Goal: Information Seeking & Learning: Find specific fact

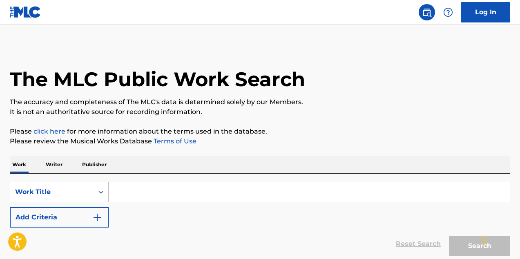
click at [149, 186] on input "Search Form" at bounding box center [309, 192] width 401 height 20
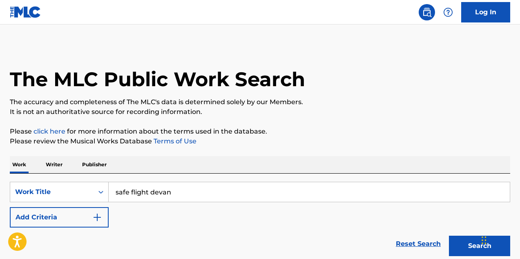
type input "safe flight devan"
click at [449, 236] on button "Search" at bounding box center [479, 246] width 61 height 20
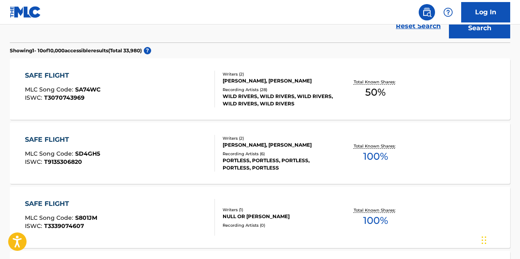
scroll to position [217, 0]
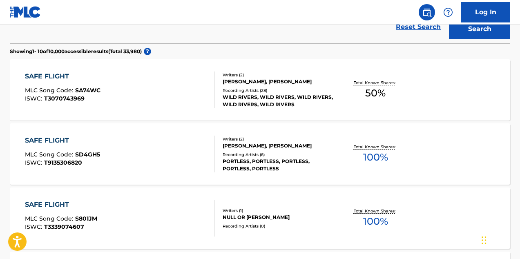
click at [67, 79] on div "SAFE FLIGHT" at bounding box center [63, 76] width 76 height 10
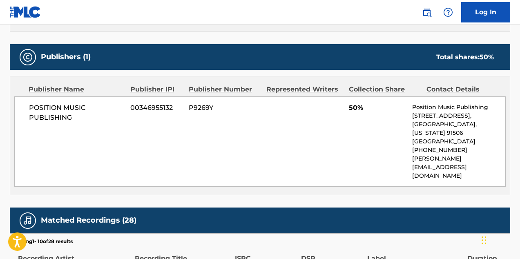
scroll to position [344, 0]
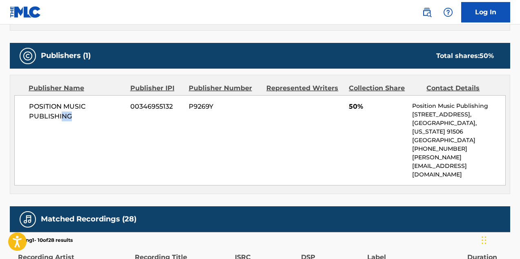
drag, startPoint x: 62, startPoint y: 113, endPoint x: 101, endPoint y: 151, distance: 54.6
click at [99, 149] on div "POSITION MUSIC PUBLISHING 00346955132 P9269Y 50% Position Music Publishing [STR…" at bounding box center [259, 140] width 491 height 90
click at [101, 151] on div "POSITION MUSIC PUBLISHING 00346955132 P9269Y 50% Position Music Publishing [STR…" at bounding box center [259, 140] width 491 height 90
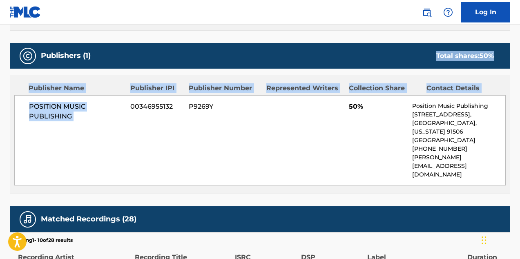
drag, startPoint x: 101, startPoint y: 151, endPoint x: 121, endPoint y: 49, distance: 104.1
click at [121, 49] on div "Publishers (1) Total shares: 50 % Publisher Name Publisher IPI Publisher Number…" at bounding box center [260, 118] width 500 height 151
click at [121, 49] on div "Publishers (1) Total shares: 50 %" at bounding box center [260, 56] width 500 height 26
drag, startPoint x: 121, startPoint y: 125, endPoint x: 127, endPoint y: 51, distance: 74.2
click at [124, 60] on div "Publishers (1) Total shares: 50 % Publisher Name Publisher IPI Publisher Number…" at bounding box center [260, 118] width 500 height 151
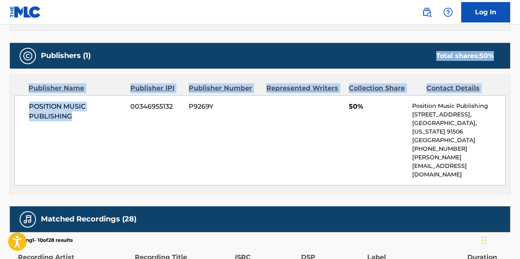
click at [127, 51] on div "Publishers (1) Total shares: 50 %" at bounding box center [260, 56] width 500 height 26
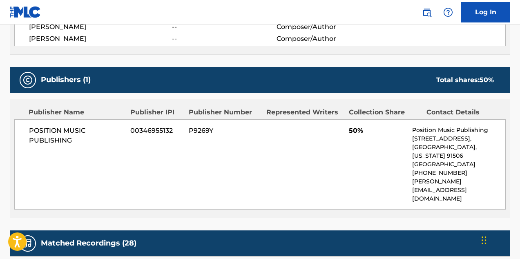
scroll to position [608, 0]
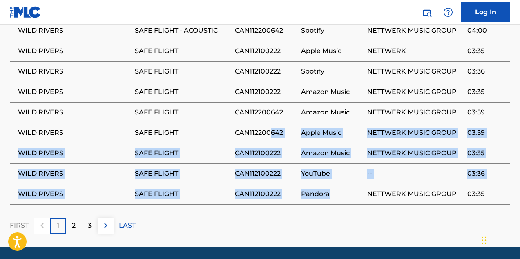
drag, startPoint x: 301, startPoint y: 172, endPoint x: 265, endPoint y: 92, distance: 87.7
click at [267, 97] on tbody "WILD RIVERS SAFE FLIGHT CAN112100222 Spotify NETTWERK MUSIC GROUP 03:36 WILD RI…" at bounding box center [260, 102] width 500 height 204
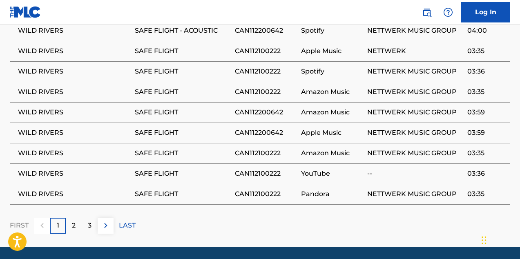
click at [259, 102] on td "CAN112200642" at bounding box center [268, 112] width 66 height 20
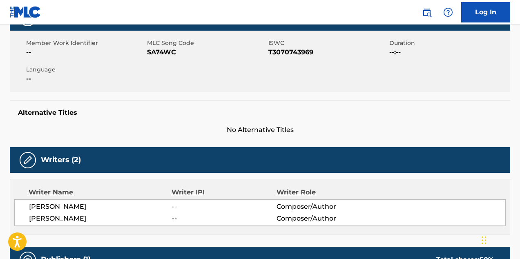
scroll to position [243, 0]
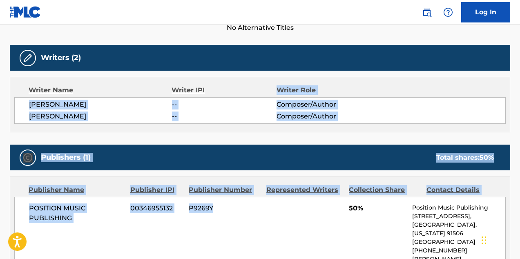
drag, startPoint x: 259, startPoint y: 91, endPoint x: 276, endPoint y: 211, distance: 121.7
click at [276, 211] on div "Work Detail Member Work Identifier -- MLC Song Code SA74WC ISWC T3070743969 Dur…" at bounding box center [260, 251] width 500 height 697
click at [276, 211] on div "POSITION MUSIC PUBLISHING 00346955132 P9269Y 50% Position Music Publishing [STR…" at bounding box center [259, 242] width 491 height 90
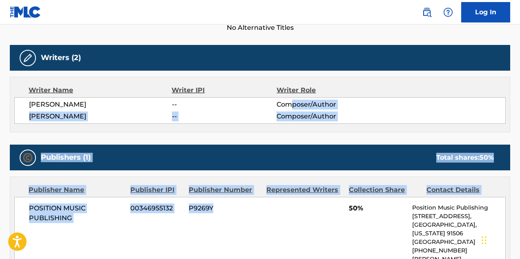
drag, startPoint x: 276, startPoint y: 211, endPoint x: 294, endPoint y: 96, distance: 117.3
click at [293, 98] on div "Work Detail Member Work Identifier -- MLC Song Code SA74WC ISWC T3070743969 Dur…" at bounding box center [260, 251] width 500 height 697
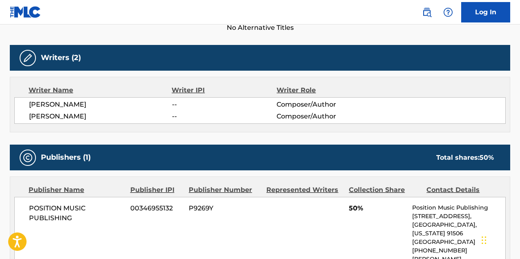
click at [294, 96] on div "Writer Name Writer IPI Writer Role [PERSON_NAME] -- Composer/Author [PERSON_NAM…" at bounding box center [260, 105] width 500 height 56
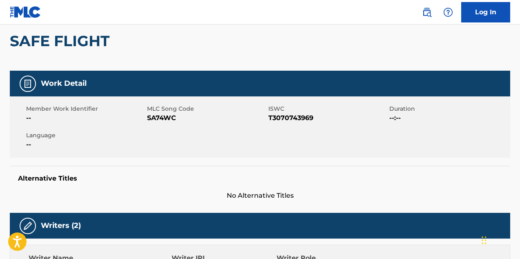
scroll to position [0, 0]
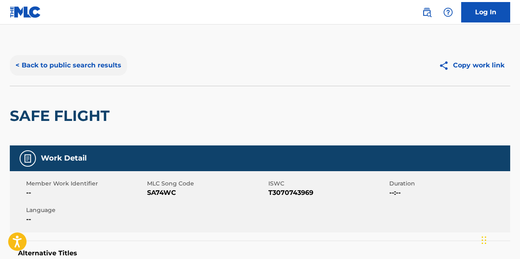
click at [93, 56] on button "< Back to public search results" at bounding box center [68, 65] width 117 height 20
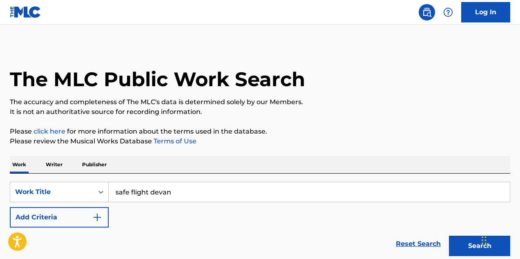
click at [181, 198] on input "safe flight devan" at bounding box center [309, 192] width 401 height 20
click at [180, 198] on input "safe flight devan" at bounding box center [309, 192] width 401 height 20
click at [449, 236] on button "Search" at bounding box center [479, 246] width 61 height 20
drag, startPoint x: 159, startPoint y: 193, endPoint x: 247, endPoint y: 197, distance: 88.7
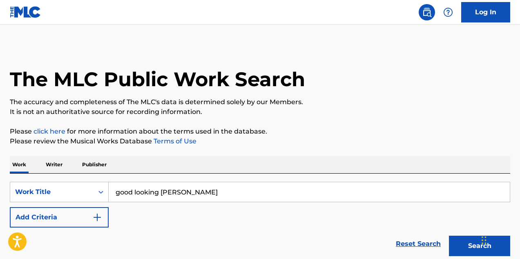
click at [247, 199] on input "good looking [PERSON_NAME]" at bounding box center [309, 192] width 401 height 20
type input "good looking"
click at [449, 236] on button "Search" at bounding box center [479, 246] width 61 height 20
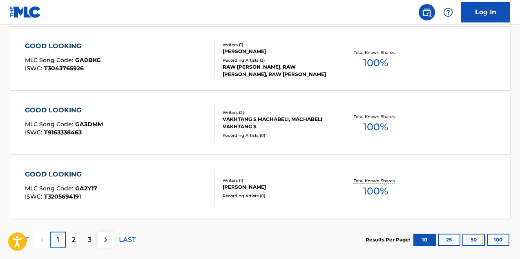
scroll to position [741, 0]
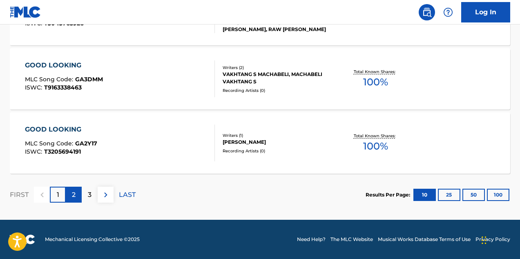
click at [72, 197] on p "2" at bounding box center [74, 195] width 4 height 10
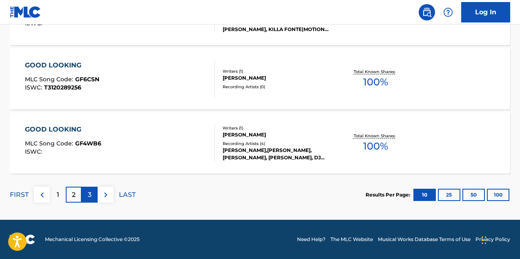
click at [90, 196] on p "3" at bounding box center [90, 195] width 4 height 10
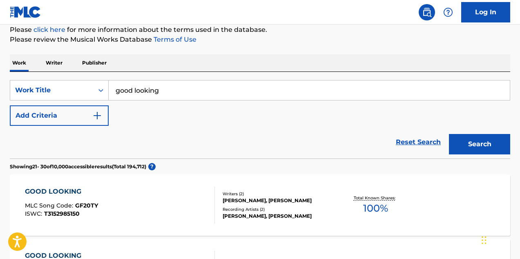
scroll to position [98, 0]
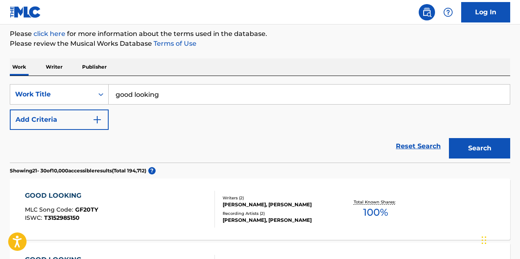
click at [146, 90] on input "good looking" at bounding box center [309, 95] width 401 height 20
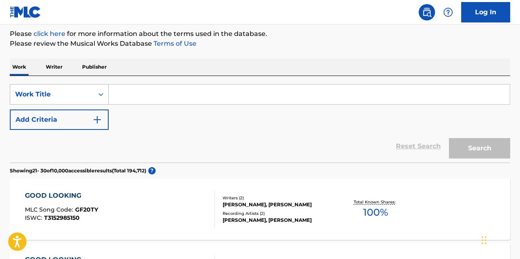
click at [57, 102] on div "Work Title" at bounding box center [59, 94] width 99 height 20
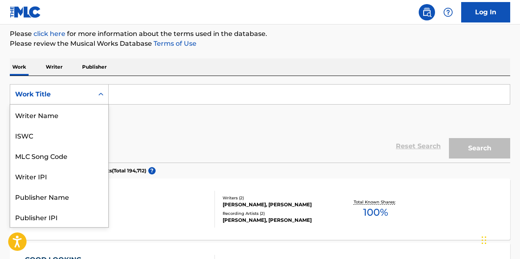
scroll to position [41, 0]
click at [164, 99] on input "Search Form" at bounding box center [309, 95] width 401 height 20
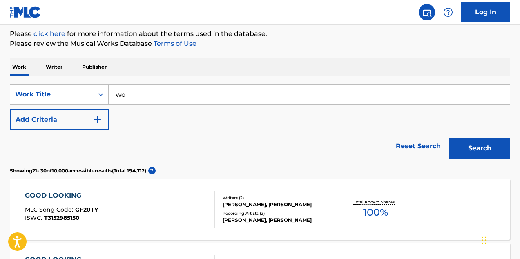
type input "w"
type input "good looking"
click at [140, 143] on div "Reset Search Search" at bounding box center [260, 146] width 500 height 33
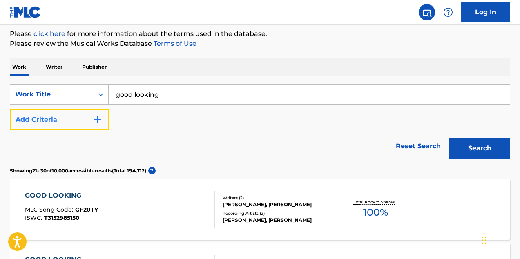
click at [94, 118] on img "Search Form" at bounding box center [97, 120] width 10 height 10
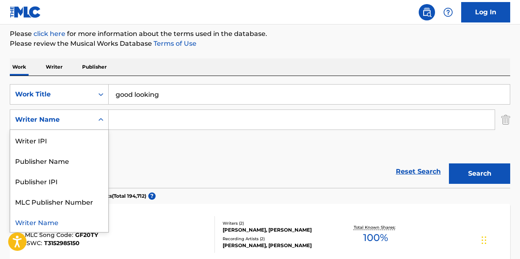
click at [77, 117] on div "Writer Name" at bounding box center [51, 120] width 73 height 10
click at [151, 123] on input "Search Form" at bounding box center [302, 120] width 386 height 20
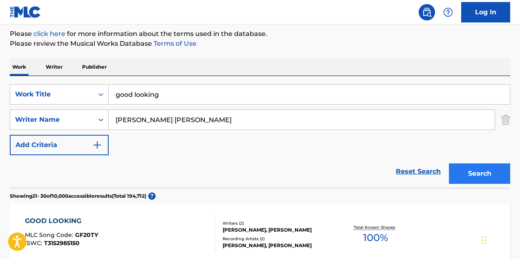
type input "[PERSON_NAME] [PERSON_NAME]"
click at [489, 176] on button "Search" at bounding box center [479, 173] width 61 height 20
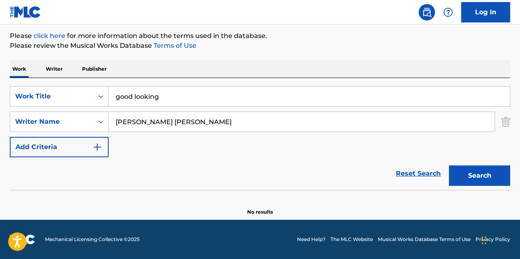
scroll to position [96, 0]
click at [132, 123] on input "[PERSON_NAME] [PERSON_NAME]" at bounding box center [302, 122] width 386 height 20
type input "[PERSON_NAME]"
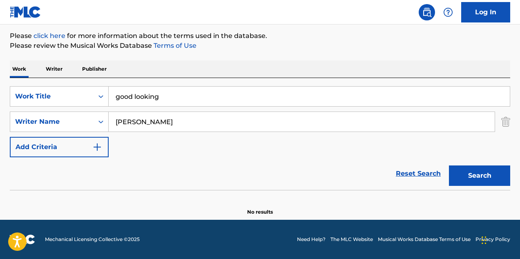
click at [61, 134] on div "SearchWithCriteria2c8a7945-2d3d-459e-9bdc-6742ed806131 Work Title good looking …" at bounding box center [260, 121] width 500 height 71
click at [60, 126] on div "Writer Name" at bounding box center [51, 122] width 73 height 10
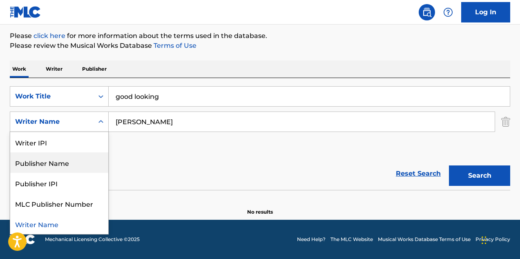
click at [68, 164] on div "Publisher Name" at bounding box center [59, 162] width 98 height 20
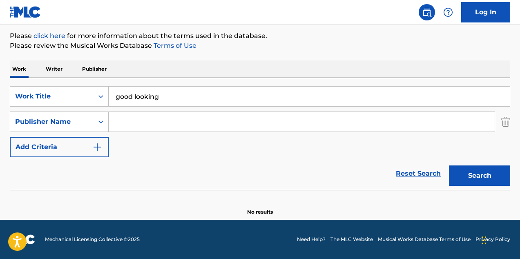
click at [136, 123] on input "Search Form" at bounding box center [302, 122] width 386 height 20
type input "maison arts"
click at [502, 189] on div "Search" at bounding box center [477, 173] width 65 height 33
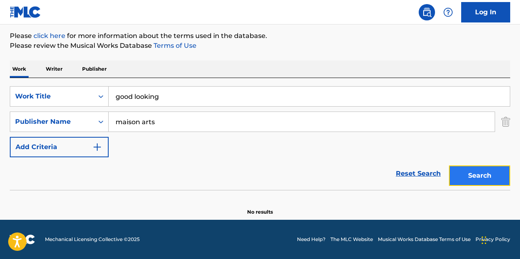
click at [487, 174] on button "Search" at bounding box center [479, 175] width 61 height 20
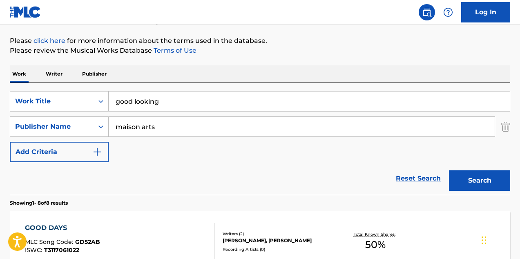
scroll to position [104, 0]
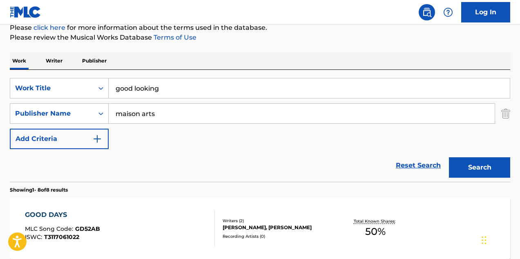
click at [160, 106] on input "maison arts" at bounding box center [302, 114] width 386 height 20
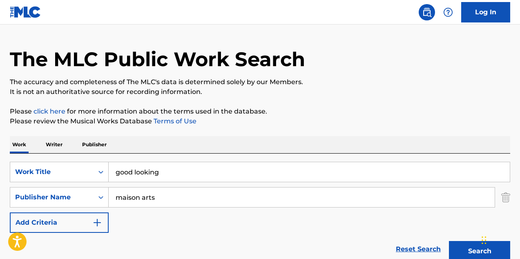
scroll to position [73, 0]
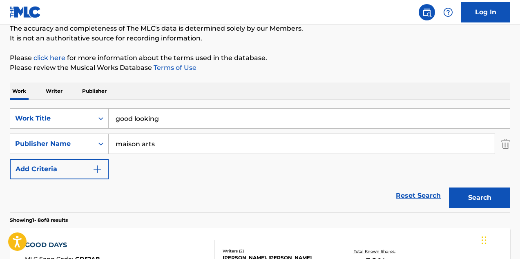
click at [146, 120] on input "good looking" at bounding box center [309, 119] width 401 height 20
type input "[PERSON_NAME]"
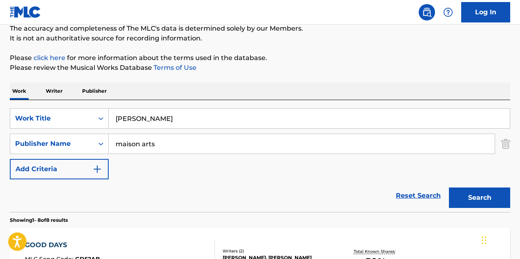
click at [151, 128] on div "[PERSON_NAME]" at bounding box center [309, 118] width 401 height 20
click at [153, 139] on input "maison arts" at bounding box center [302, 144] width 386 height 20
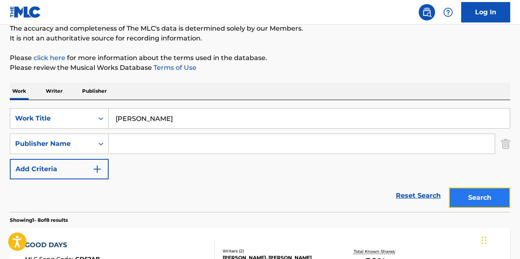
click at [472, 202] on button "Search" at bounding box center [479, 197] width 61 height 20
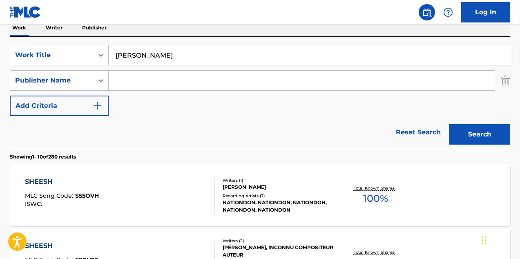
scroll to position [0, 0]
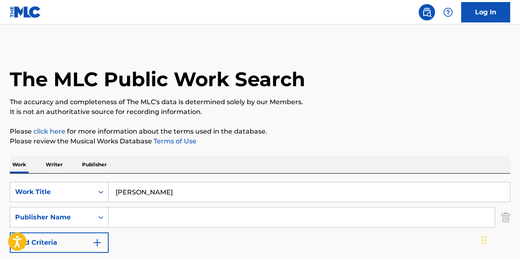
click at [160, 194] on input "[PERSON_NAME]" at bounding box center [309, 192] width 401 height 20
click at [160, 193] on input "[PERSON_NAME]" at bounding box center [309, 192] width 401 height 20
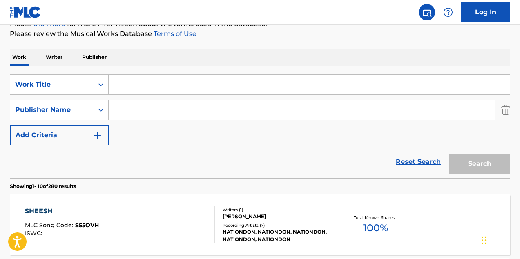
click at [144, 88] on input "Search Form" at bounding box center [309, 85] width 401 height 20
paste input "Last One Out Of [GEOGRAPHIC_DATA]"
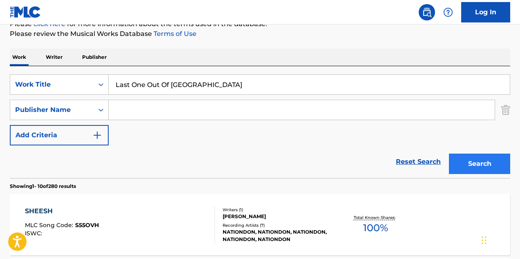
type input "Last One Out Of [GEOGRAPHIC_DATA]"
click at [489, 160] on button "Search" at bounding box center [479, 164] width 61 height 20
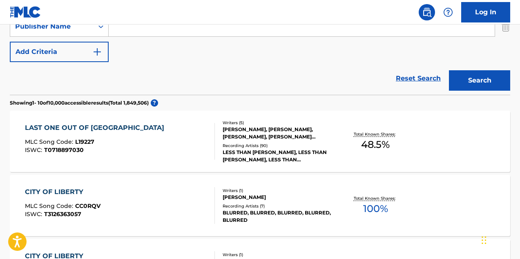
scroll to position [203, 0]
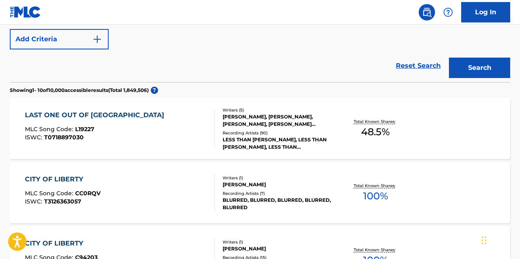
click at [84, 113] on div "LAST ONE OUT OF [GEOGRAPHIC_DATA]" at bounding box center [96, 115] width 143 height 10
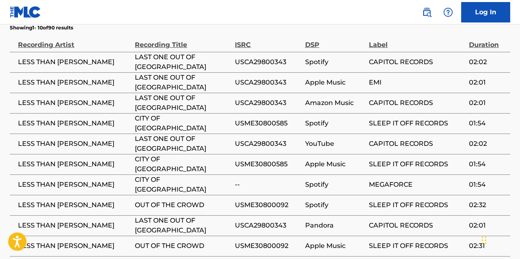
scroll to position [1015, 0]
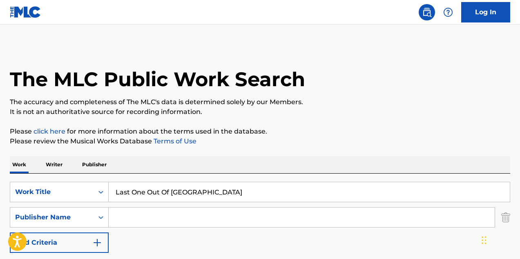
scroll to position [6, 0]
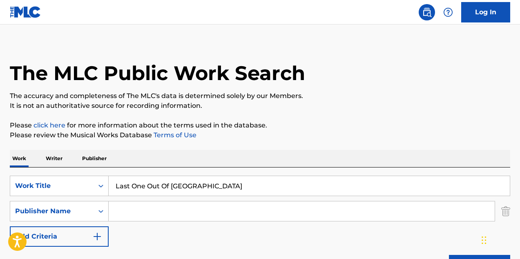
click at [315, 186] on input "Last One Out Of [GEOGRAPHIC_DATA]" at bounding box center [309, 186] width 401 height 20
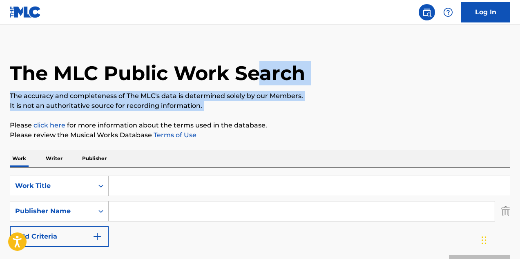
drag, startPoint x: 257, startPoint y: 113, endPoint x: 269, endPoint y: 59, distance: 55.2
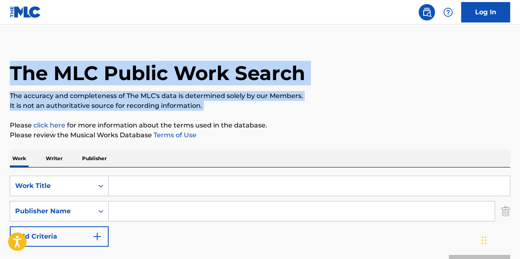
click at [270, 59] on div "The MLC Public Work Search" at bounding box center [260, 69] width 500 height 60
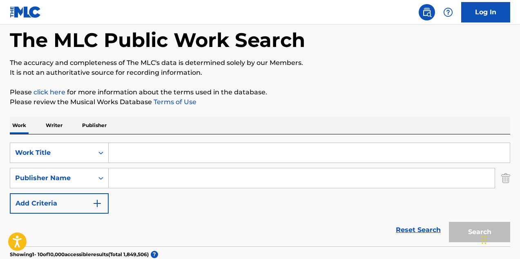
scroll to position [43, 0]
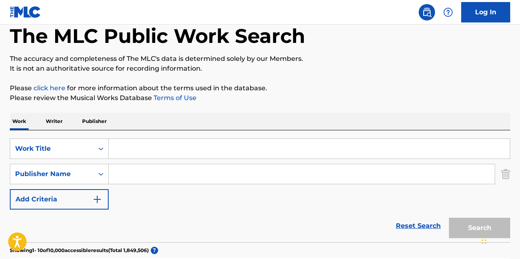
click at [281, 131] on div "SearchWithCriteria2c8a7945-2d3d-459e-9bdc-6742ed806131 Work Title SearchWithCri…" at bounding box center [260, 186] width 500 height 112
click at [281, 151] on input "Search Form" at bounding box center [309, 149] width 401 height 20
click at [220, 150] on input "Search Form" at bounding box center [309, 149] width 401 height 20
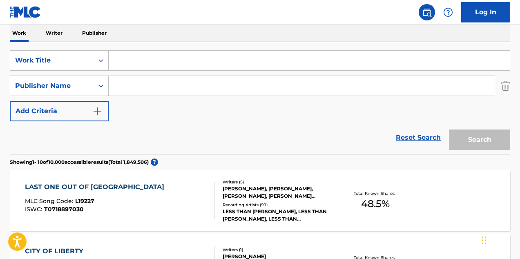
scroll to position [117, 0]
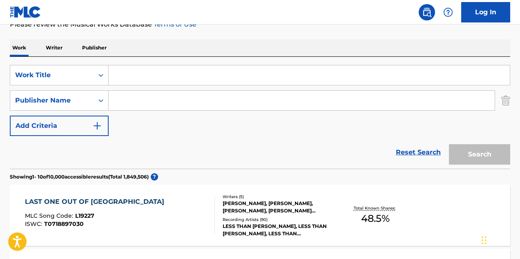
click at [138, 68] on input "Search Form" at bounding box center [309, 75] width 401 height 20
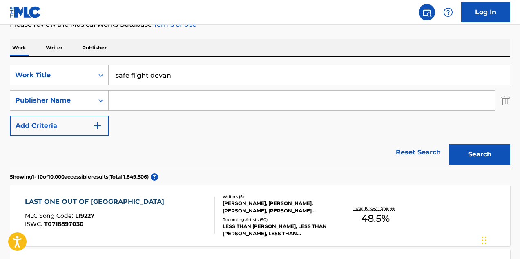
click at [275, 86] on div "SearchWithCriteria2c8a7945-2d3d-459e-9bdc-6742ed806131 Work Title safe flight d…" at bounding box center [260, 100] width 500 height 71
click at [270, 67] on input "safe flight devan" at bounding box center [309, 75] width 401 height 20
click at [227, 77] on input "safe flight devan" at bounding box center [309, 75] width 401 height 20
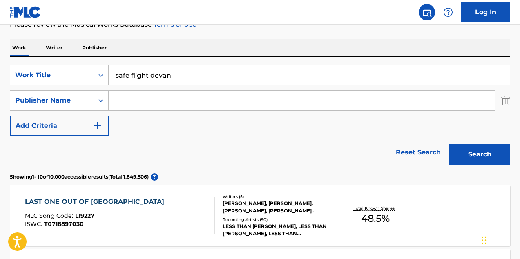
click at [227, 78] on input "safe flight devan" at bounding box center [309, 75] width 401 height 20
type input "safe flight"
click at [143, 105] on input "Search Form" at bounding box center [302, 101] width 386 height 20
type input "d"
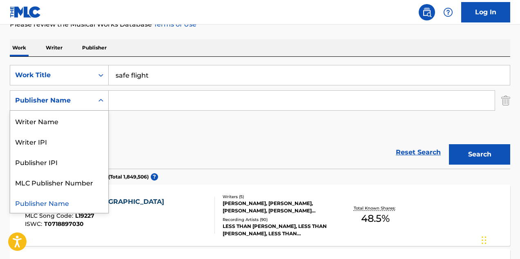
click at [63, 109] on div "Publisher Name" at bounding box center [59, 100] width 99 height 20
click at [69, 125] on div "Writer Name" at bounding box center [59, 121] width 98 height 20
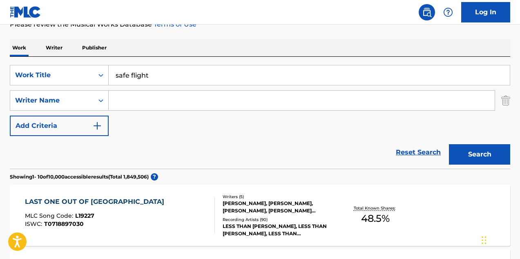
click at [141, 107] on input "Search Form" at bounding box center [302, 101] width 386 height 20
type input "devan"
click at [492, 139] on div "Search" at bounding box center [477, 152] width 65 height 33
click at [490, 149] on button "Search" at bounding box center [479, 154] width 61 height 20
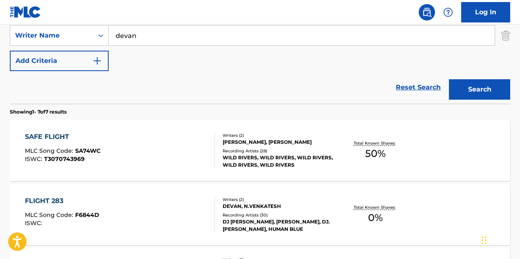
scroll to position [182, 0]
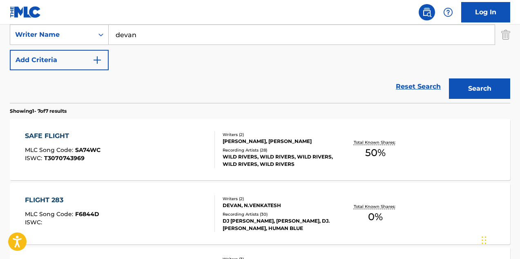
click at [62, 131] on div "SAFE FLIGHT" at bounding box center [63, 136] width 76 height 10
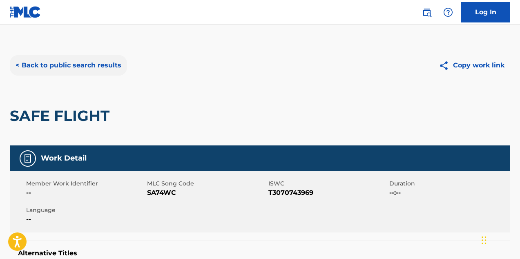
click at [87, 71] on button "< Back to public search results" at bounding box center [68, 65] width 117 height 20
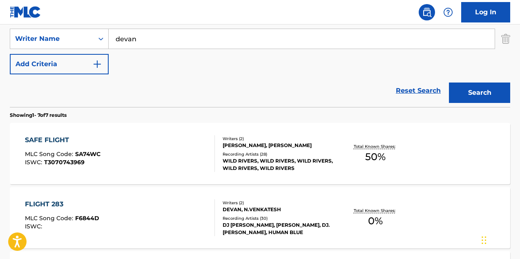
scroll to position [109, 0]
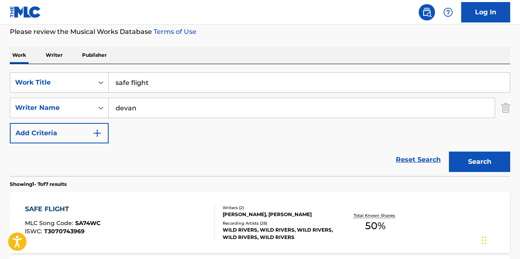
click at [193, 78] on input "safe flight" at bounding box center [309, 83] width 401 height 20
type input "baddest in the room"
click at [125, 107] on input "devan" at bounding box center [302, 108] width 386 height 20
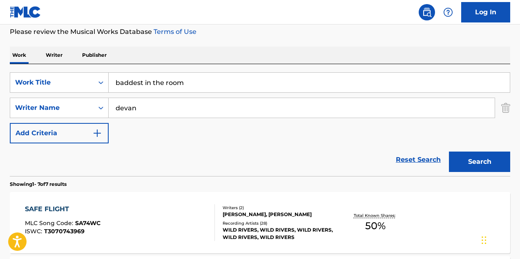
click at [126, 107] on input "devan" at bounding box center [302, 108] width 386 height 20
click at [61, 115] on div "Writer Name" at bounding box center [51, 108] width 83 height 16
click at [251, 178] on section "Showing 1 - 7 of 7 results" at bounding box center [260, 182] width 500 height 12
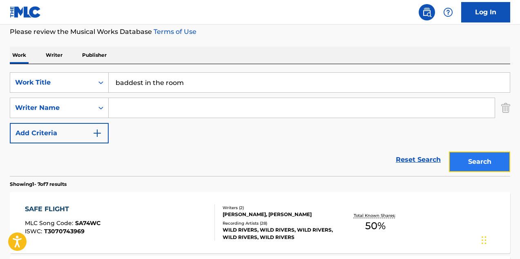
click at [472, 168] on button "Search" at bounding box center [479, 161] width 61 height 20
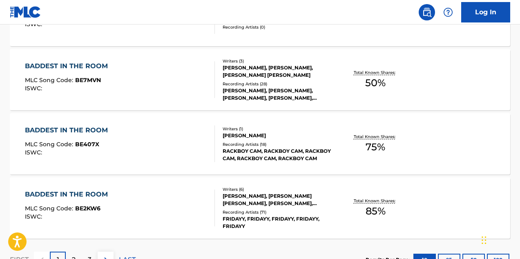
scroll to position [763, 0]
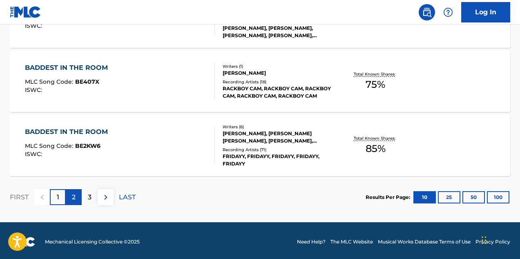
click at [68, 198] on div "2" at bounding box center [74, 197] width 16 height 16
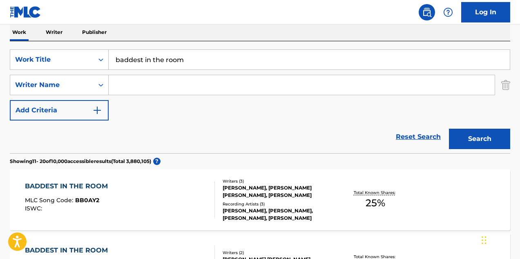
scroll to position [107, 0]
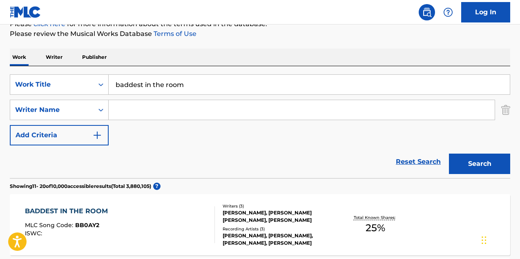
click at [198, 113] on input "Search Form" at bounding box center [302, 110] width 386 height 20
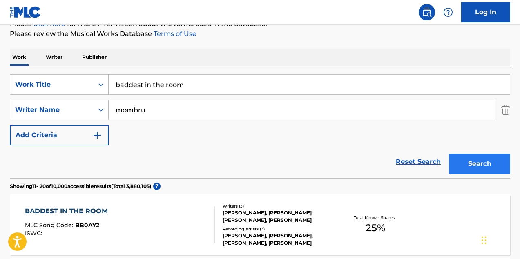
type input "mombru"
click at [481, 156] on button "Search" at bounding box center [479, 164] width 61 height 20
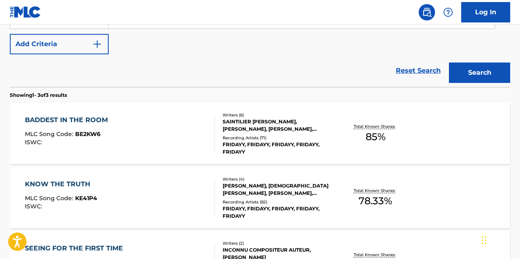
scroll to position [203, 0]
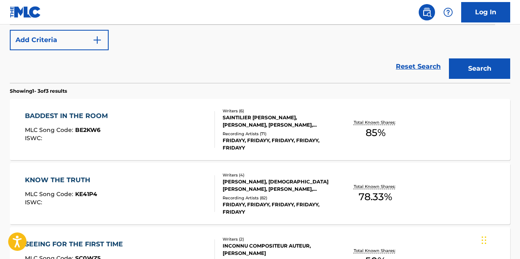
click at [123, 129] on div "BADDEST IN THE ROOM MLC Song Code : BE2KW6 ISWC :" at bounding box center [120, 129] width 190 height 37
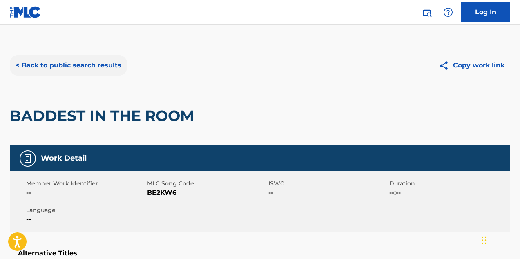
click at [90, 65] on button "< Back to public search results" at bounding box center [68, 65] width 117 height 20
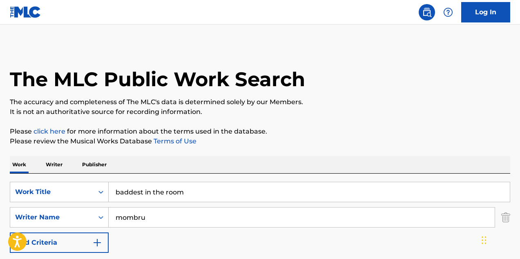
click at [148, 200] on input "baddest in the room" at bounding box center [309, 192] width 401 height 20
type input "good looking"
click at [131, 227] on input "mombru" at bounding box center [302, 217] width 386 height 20
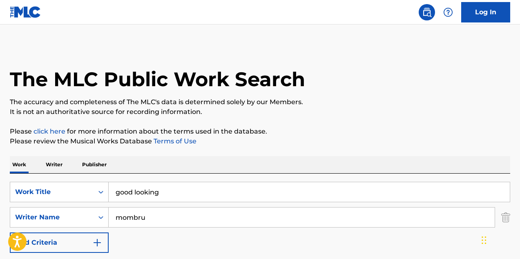
click at [131, 226] on input "mombru" at bounding box center [302, 217] width 386 height 20
type input "waterhouse"
click at [168, 238] on div "SearchWithCriteria2c8a7945-2d3d-459e-9bdc-6742ed806131 Work Title good looking …" at bounding box center [260, 217] width 500 height 71
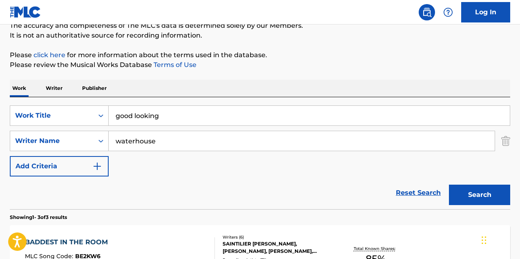
scroll to position [88, 0]
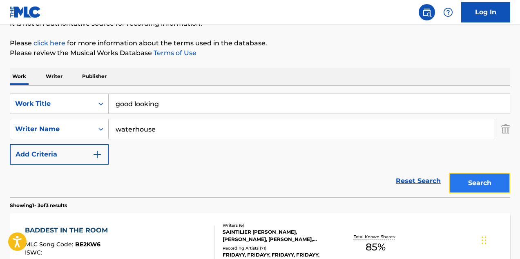
click at [487, 187] on button "Search" at bounding box center [479, 183] width 61 height 20
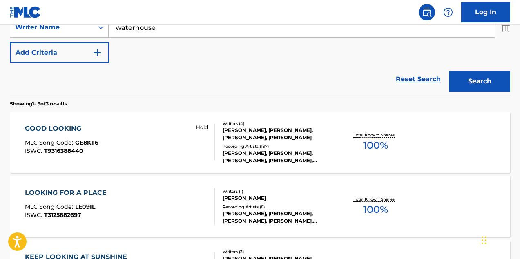
scroll to position [198, 0]
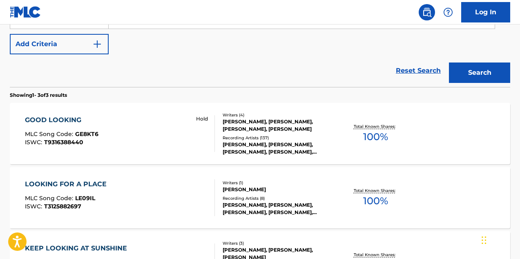
click at [164, 126] on div "GOOD LOOKING MLC Song Code : GE8KT6 ISWC : T9316388440 Hold" at bounding box center [120, 133] width 190 height 37
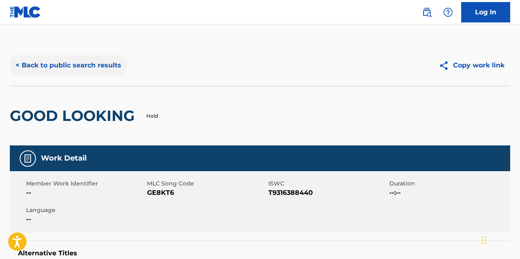
click at [34, 66] on button "< Back to public search results" at bounding box center [68, 65] width 117 height 20
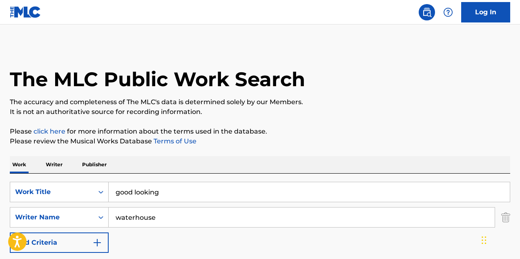
scroll to position [70, 0]
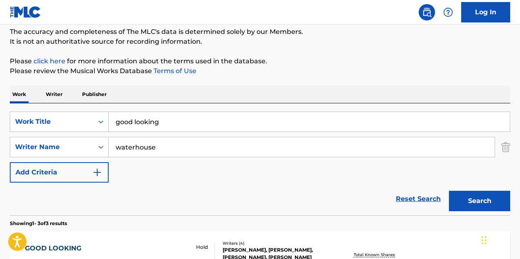
click at [172, 127] on input "good looking" at bounding box center [309, 122] width 401 height 20
type input "supersad"
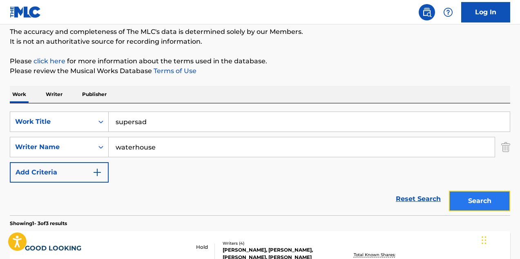
click at [483, 205] on button "Search" at bounding box center [479, 201] width 61 height 20
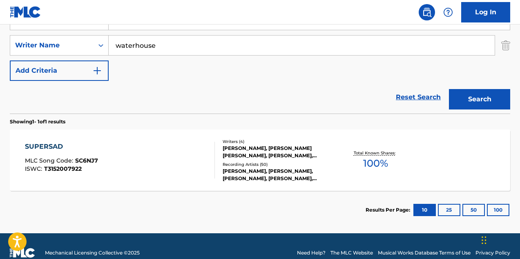
scroll to position [185, 0]
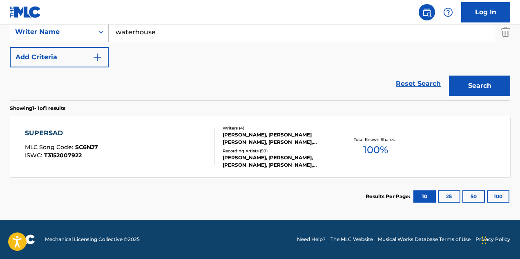
click at [63, 126] on div "SUPERSAD MLC Song Code : SC6NJ7 ISWC : T3152007922 Writers ( 4 ) [PERSON_NAME],…" at bounding box center [260, 146] width 500 height 61
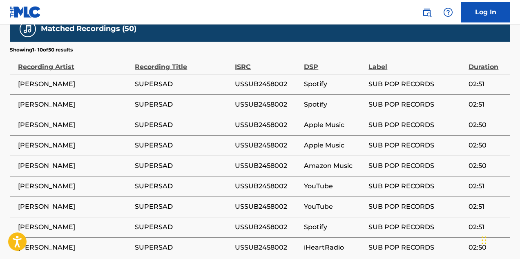
scroll to position [1065, 0]
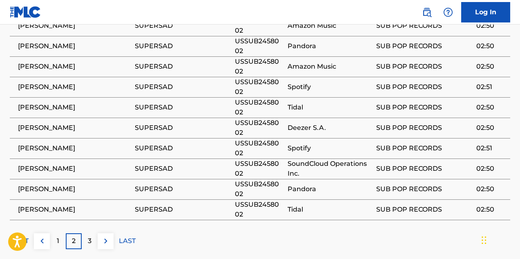
scroll to position [1110, 0]
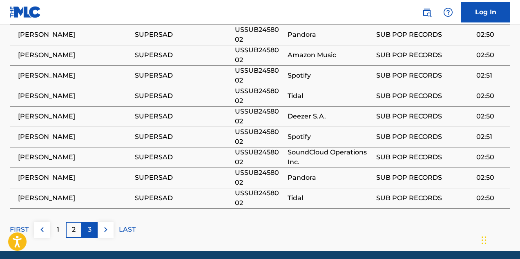
click at [93, 222] on div "3" at bounding box center [90, 230] width 16 height 16
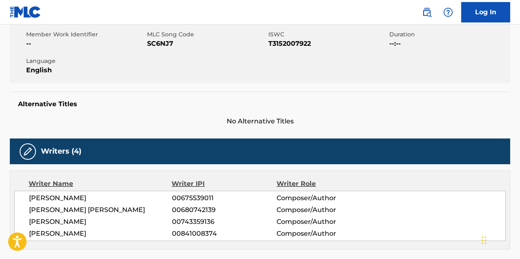
scroll to position [0, 0]
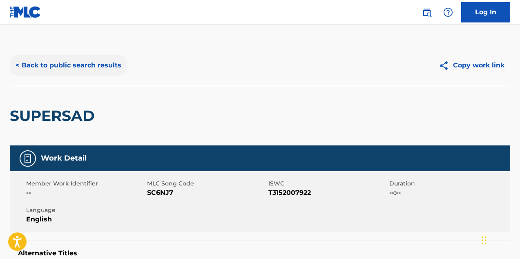
click at [81, 73] on button "< Back to public search results" at bounding box center [68, 65] width 117 height 20
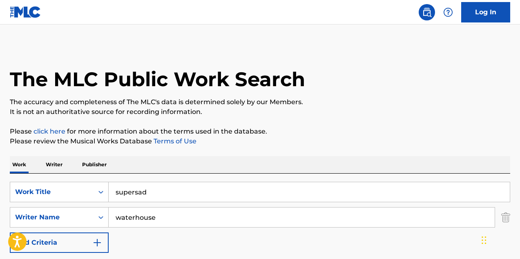
scroll to position [136, 0]
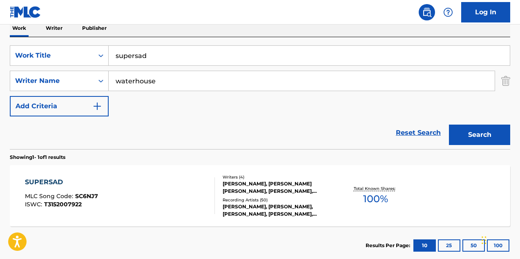
click at [174, 58] on input "supersad" at bounding box center [309, 56] width 401 height 20
paste input "Fuera [PERSON_NAME]"
type input "Fuera [PERSON_NAME]"
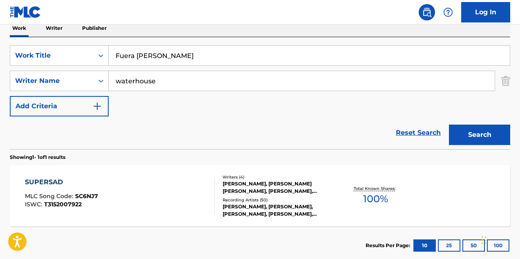
click at [162, 78] on input "waterhouse" at bounding box center [302, 81] width 386 height 20
click at [162, 79] on input "waterhouse" at bounding box center [302, 81] width 386 height 20
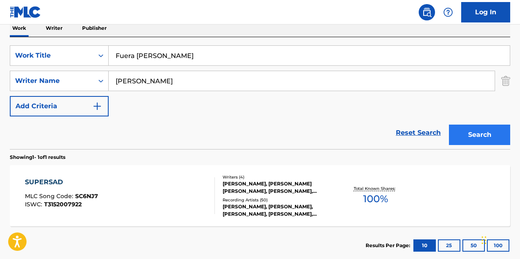
type input "[PERSON_NAME]"
click at [492, 136] on button "Search" at bounding box center [479, 135] width 61 height 20
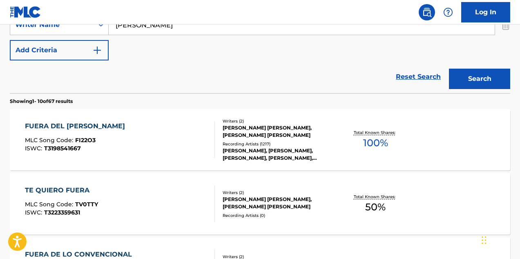
scroll to position [193, 0]
click at [122, 126] on div "FUERA DEL [PERSON_NAME] MLC Song Code : FI22O3 ISWC : T3198541667" at bounding box center [120, 139] width 190 height 37
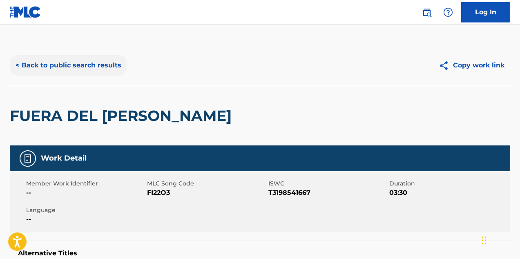
click at [32, 62] on button "< Back to public search results" at bounding box center [68, 65] width 117 height 20
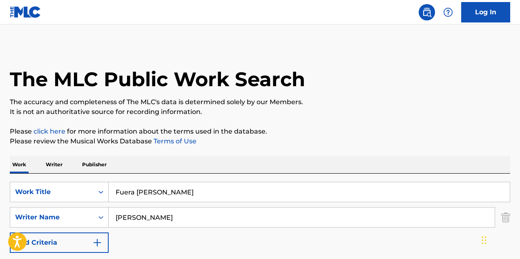
click at [149, 191] on input "Fuera [PERSON_NAME]" at bounding box center [309, 192] width 401 height 20
click at [149, 192] on input "Fuera [PERSON_NAME]" at bounding box center [309, 192] width 401 height 20
click at [149, 193] on input "Fuera [PERSON_NAME]" at bounding box center [309, 192] width 401 height 20
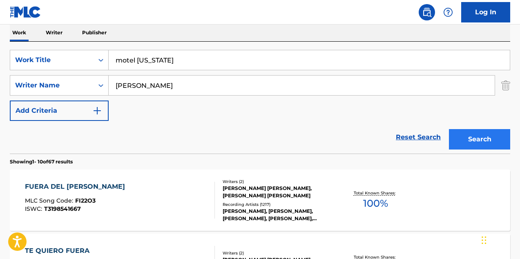
type input "motel [US_STATE]"
click at [469, 135] on button "Search" at bounding box center [479, 139] width 61 height 20
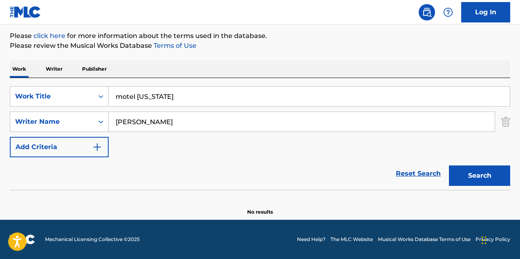
scroll to position [96, 0]
click at [167, 113] on input "[PERSON_NAME]" at bounding box center [302, 122] width 386 height 20
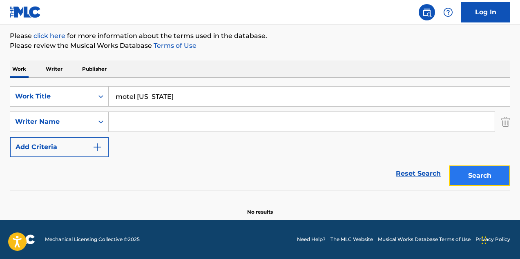
click at [482, 181] on button "Search" at bounding box center [479, 175] width 61 height 20
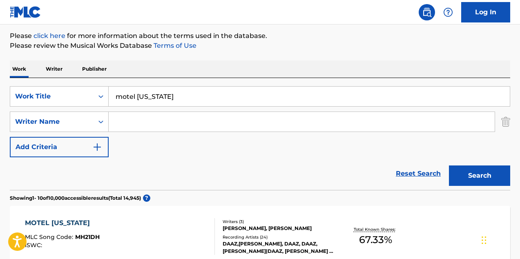
scroll to position [165, 0]
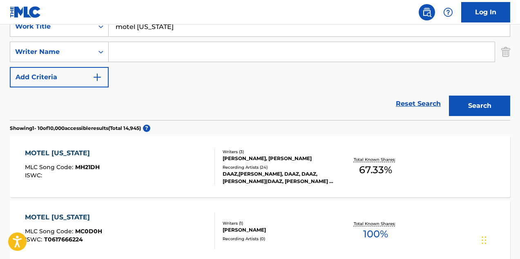
click at [93, 154] on div "MOTEL [US_STATE]" at bounding box center [62, 153] width 75 height 10
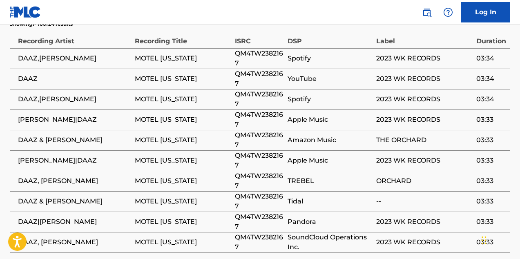
scroll to position [904, 0]
